Goal: Find specific page/section: Find specific page/section

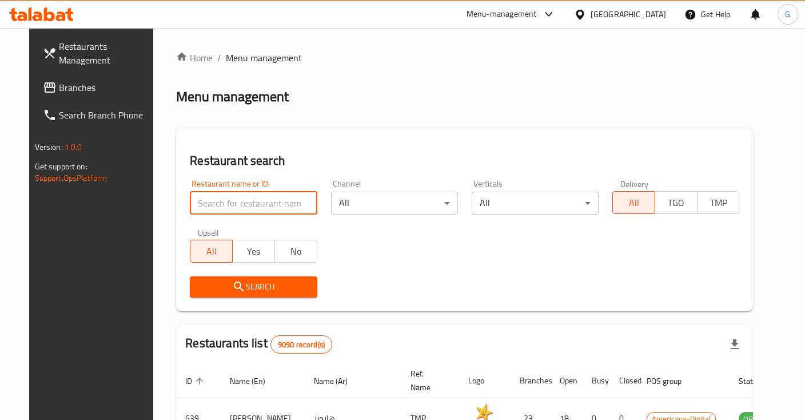
click at [268, 199] on input "search" at bounding box center [253, 203] width 127 height 23
type input "kopi kade"
click button "Search" at bounding box center [253, 286] width 127 height 21
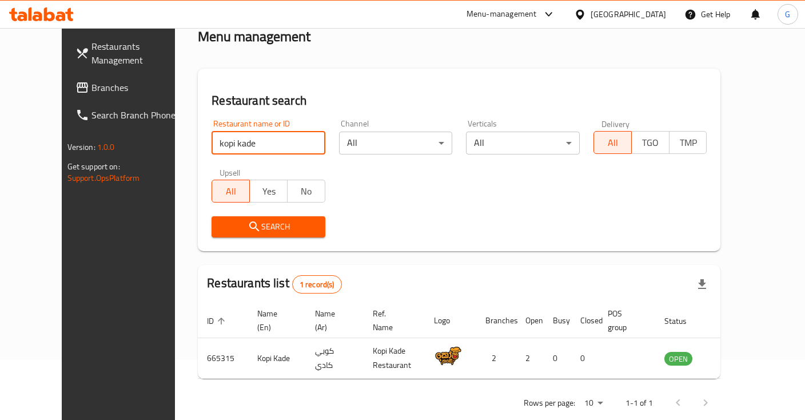
scroll to position [50, 0]
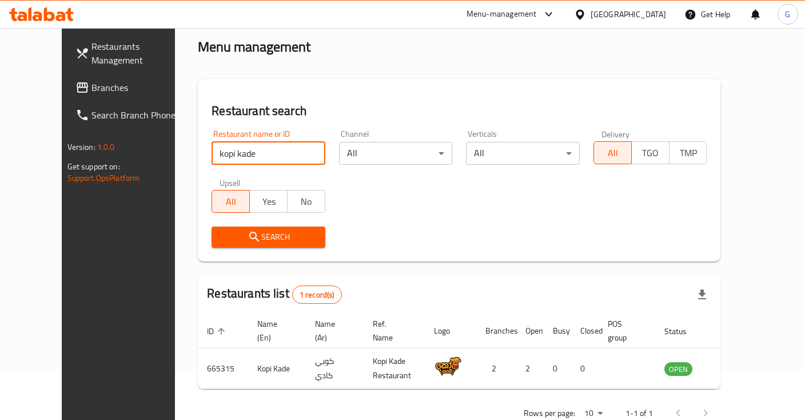
click at [91, 53] on span "Restaurants Management" at bounding box center [138, 52] width 95 height 27
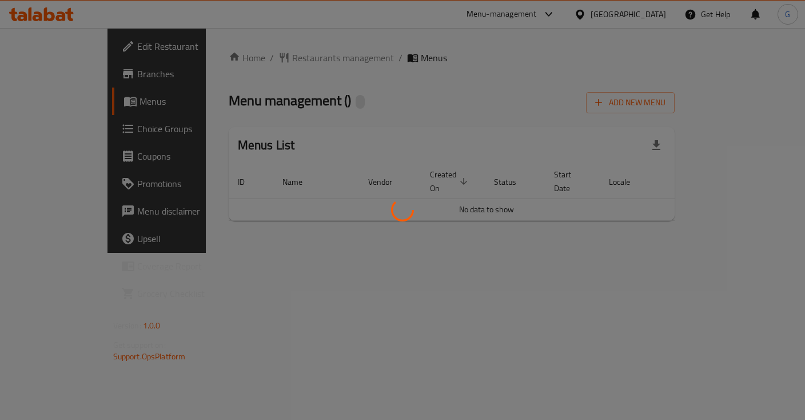
click at [71, 71] on div at bounding box center [402, 210] width 805 height 420
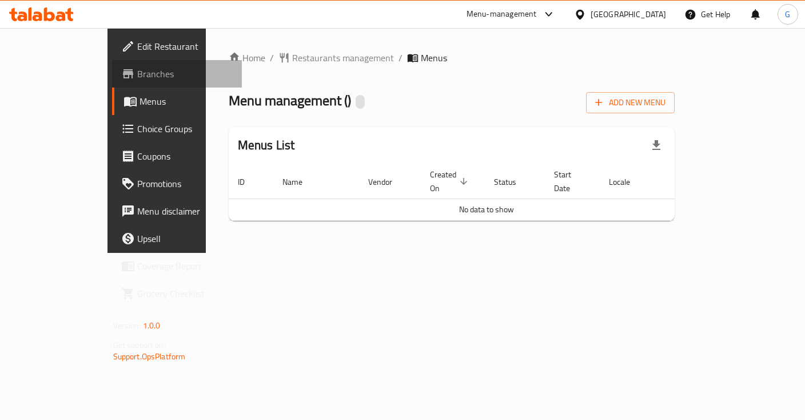
click at [137, 70] on span "Branches" at bounding box center [184, 74] width 95 height 14
